Goal: Information Seeking & Learning: Learn about a topic

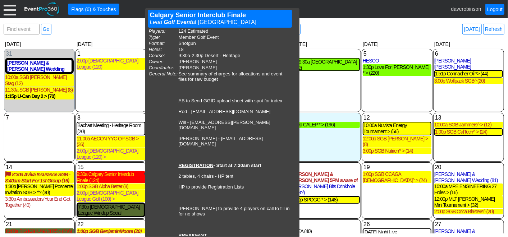
click at [125, 174] on div "9:30a Calgary Senior Interclub Finale (124)" at bounding box center [111, 177] width 69 height 12
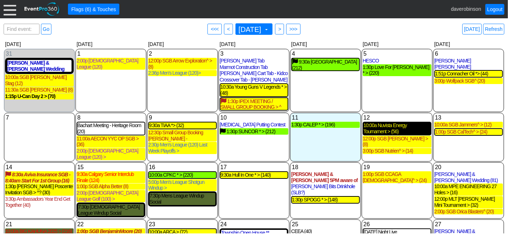
click at [386, 127] on div "10:00a Nuvista Energy Tournament > (56)" at bounding box center [396, 129] width 67 height 12
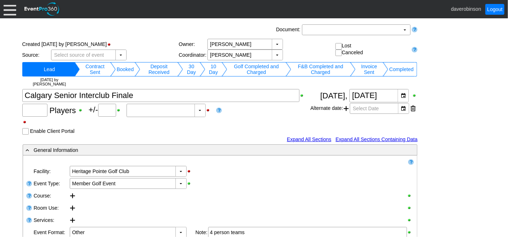
type input "124"
type input "0"
type input "Estimated"
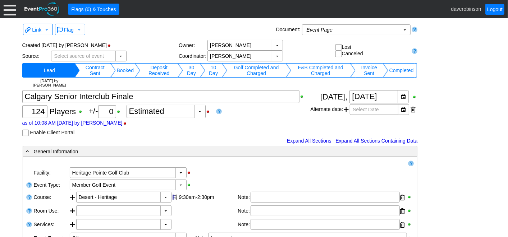
click at [205, 69] on td "10 Day" at bounding box center [213, 70] width 17 height 14
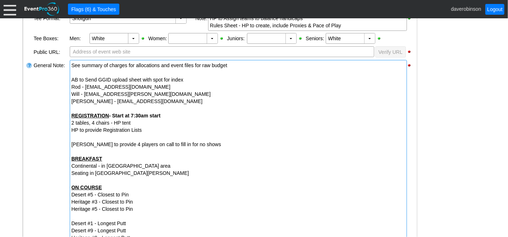
scroll to position [279, 0]
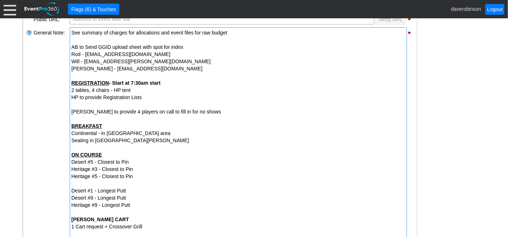
click at [132, 80] on strong "REGISTRATION - Start at 7:30am start" at bounding box center [116, 83] width 89 height 6
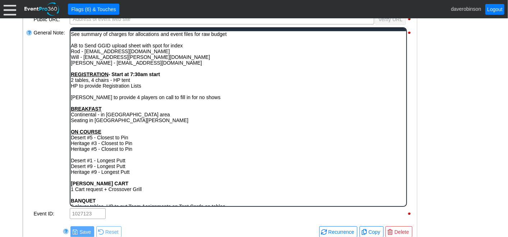
scroll to position [0, 0]
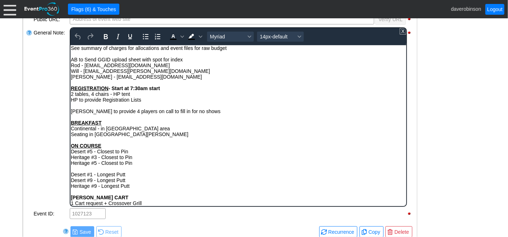
click at [133, 87] on strong "REGISTRATION - Start at 7:30am start" at bounding box center [114, 88] width 89 height 6
click at [168, 85] on div "Rich Text Area. Press ALT-0 for help." at bounding box center [237, 82] width 335 height 6
click at [181, 88] on div "REGISTRATION - Start at 8:30am start" at bounding box center [237, 88] width 335 height 6
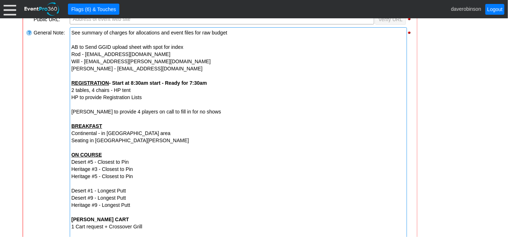
click at [24, 101] on div "Loading.... Remove all highlights Facility: ▼ Χ Heritage Pointe Golf Club Event…" at bounding box center [220, 137] width 394 height 519
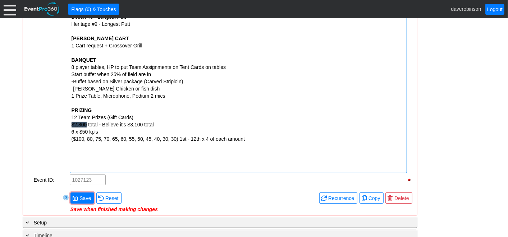
scroll to position [439, 0]
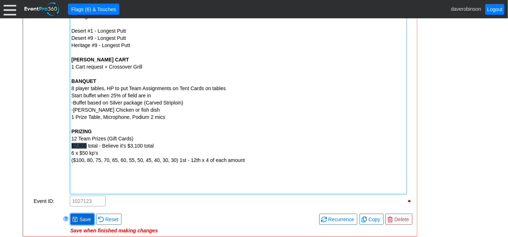
click at [78, 216] on span "Save" at bounding box center [85, 219] width 14 height 7
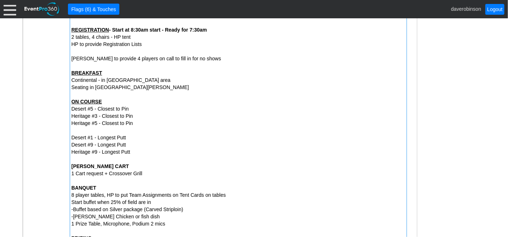
scroll to position [319, 0]
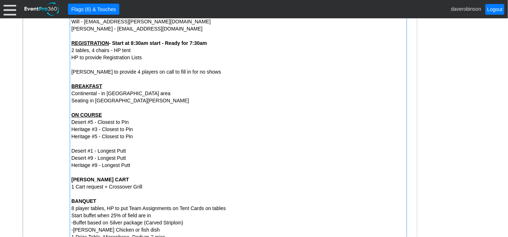
click at [118, 86] on div "BREAKFAST" at bounding box center [239, 86] width 334 height 7
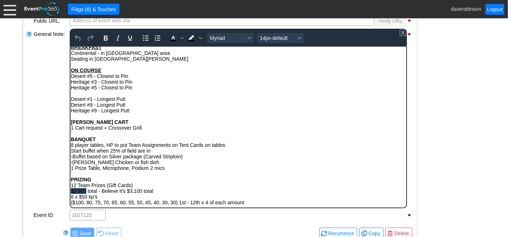
scroll to position [26, 0]
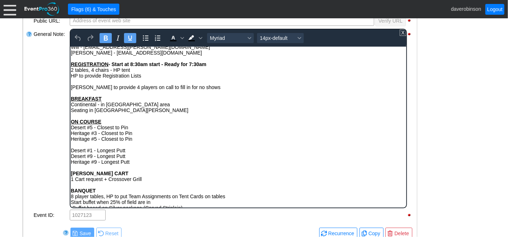
click at [120, 100] on div "BREAKFAST" at bounding box center [237, 99] width 335 height 6
click at [41, 92] on div "General Note:" at bounding box center [51, 118] width 36 height 181
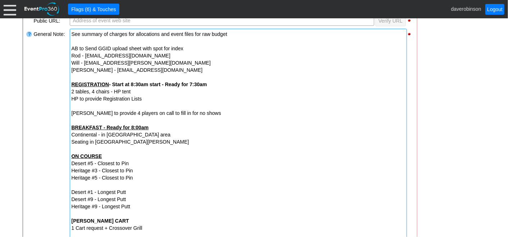
drag, startPoint x: 131, startPoint y: 127, endPoint x: 146, endPoint y: 126, distance: 14.4
click at [146, 126] on strong "BREAKFAST - Ready for 8:00am" at bounding box center [110, 128] width 77 height 6
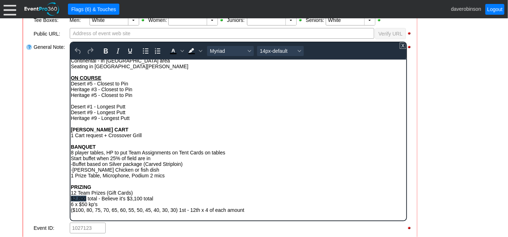
scroll to position [65, 0]
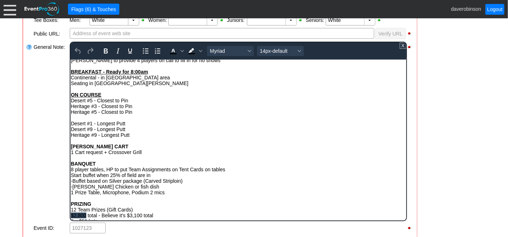
click at [107, 93] on div "ON COURSE" at bounding box center [237, 95] width 335 height 6
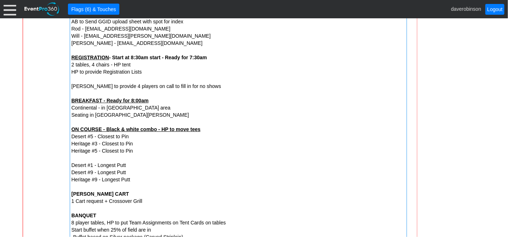
scroll to position [425, 0]
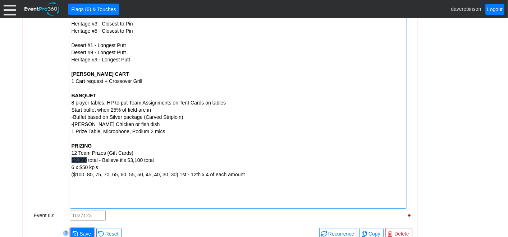
click at [81, 231] on span "Save" at bounding box center [85, 233] width 14 height 7
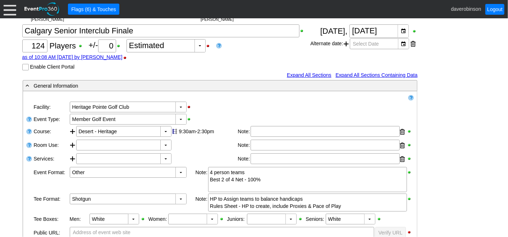
scroll to position [425, 0]
